Goal: Check status: Check status

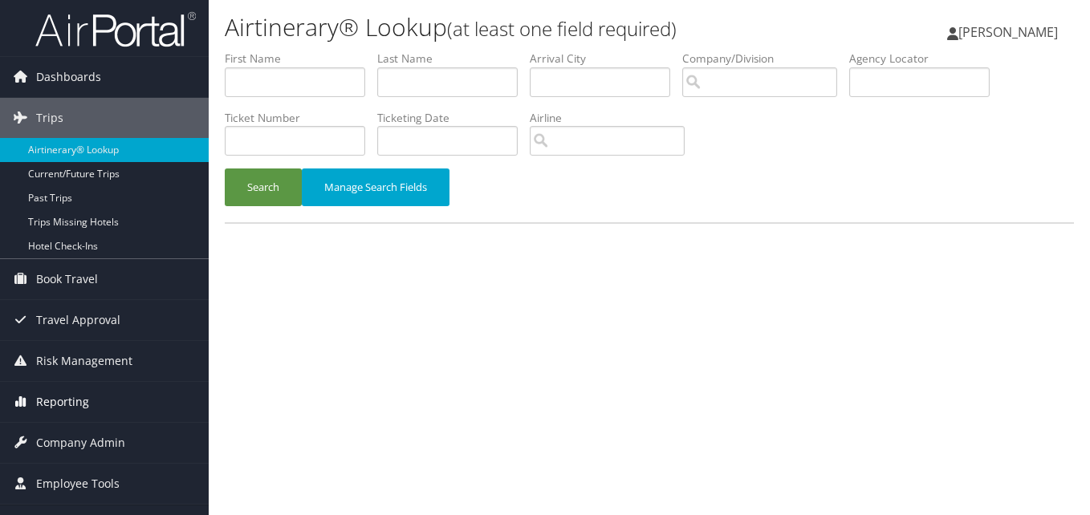
click at [79, 408] on span "Reporting" at bounding box center [62, 402] width 53 height 40
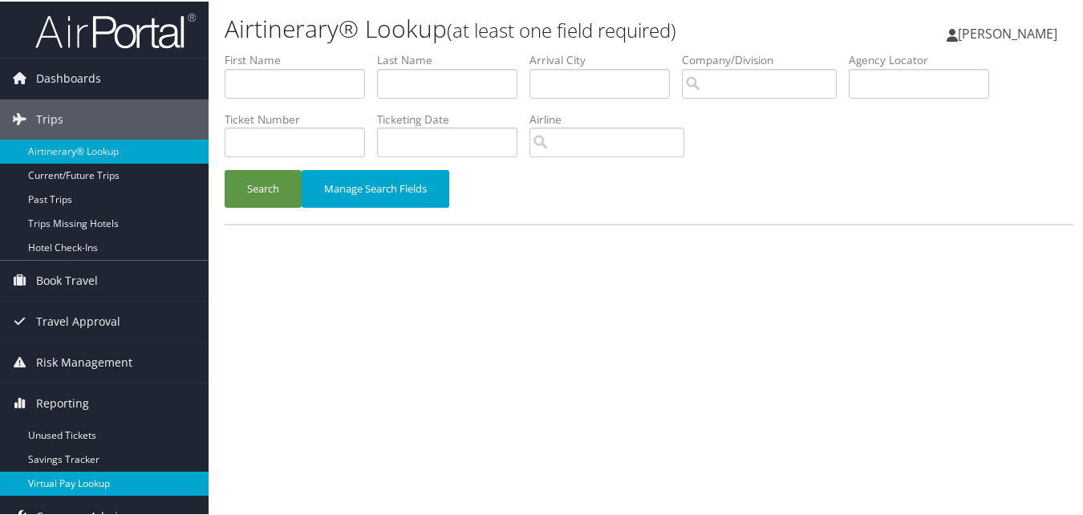
click at [64, 482] on link "Virtual Pay Lookup" at bounding box center [104, 482] width 209 height 24
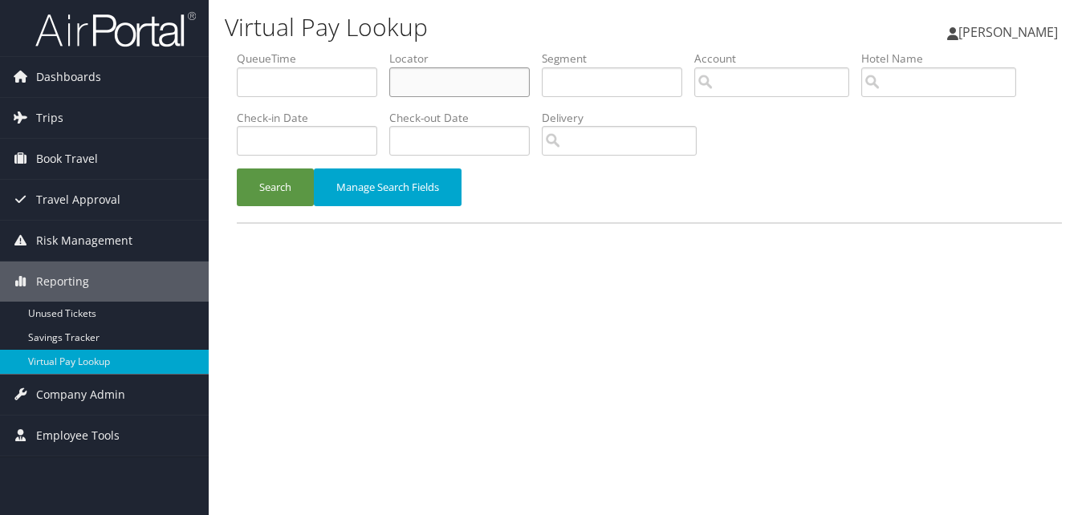
click at [501, 79] on input "text" at bounding box center [459, 82] width 140 height 30
paste input "NBJZIQ"
type input "NBJZIQ"
click at [294, 185] on button "Search" at bounding box center [275, 187] width 77 height 38
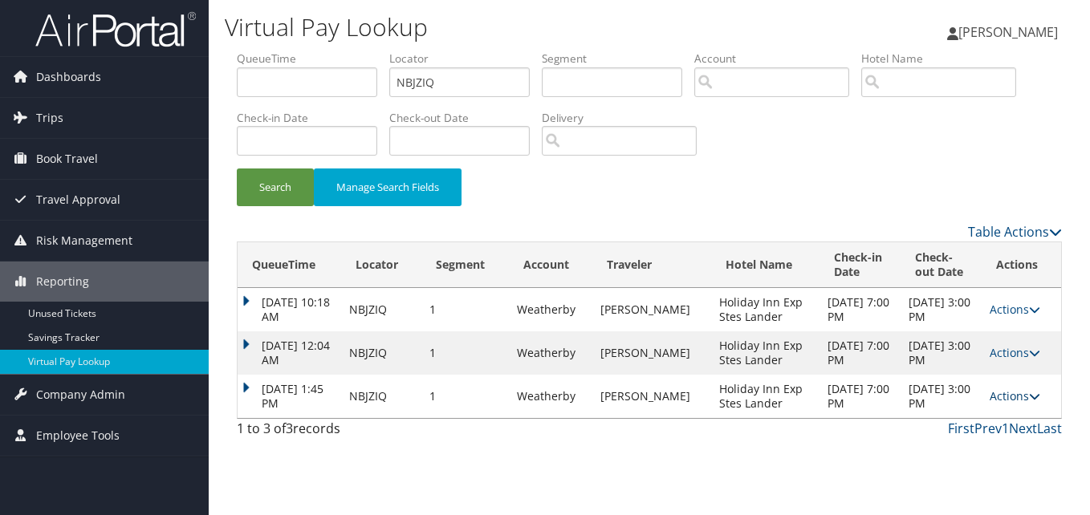
click at [1014, 396] on link "Actions" at bounding box center [1014, 395] width 51 height 15
click at [984, 455] on link "Logs" at bounding box center [982, 446] width 101 height 27
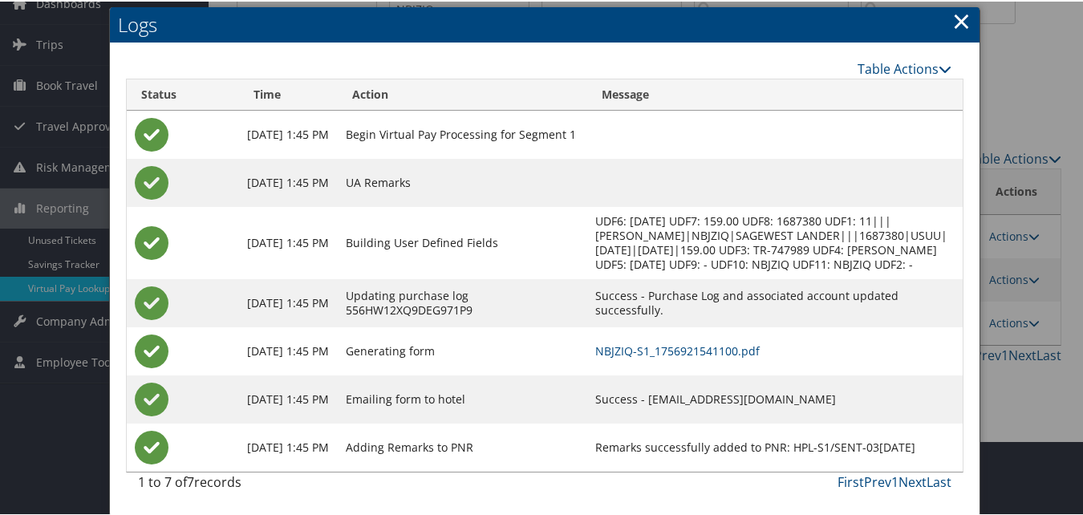
scroll to position [89, 0]
click at [952, 15] on link "×" at bounding box center [961, 19] width 18 height 32
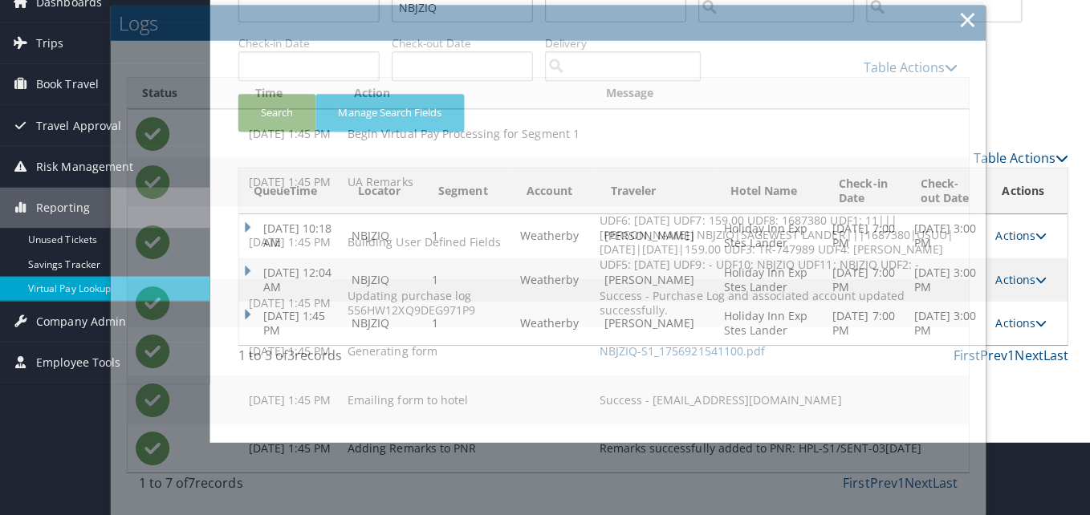
scroll to position [0, 0]
